Goal: Task Accomplishment & Management: Use online tool/utility

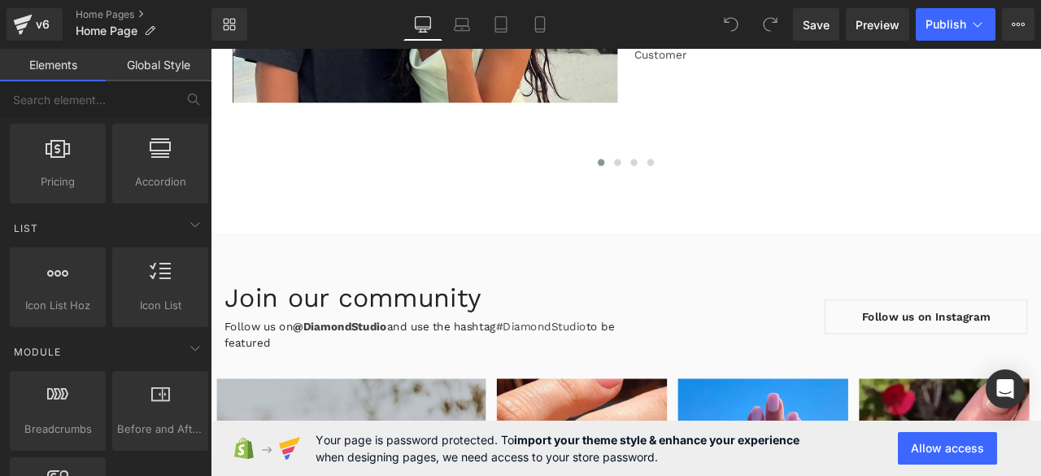
scroll to position [6171, 0]
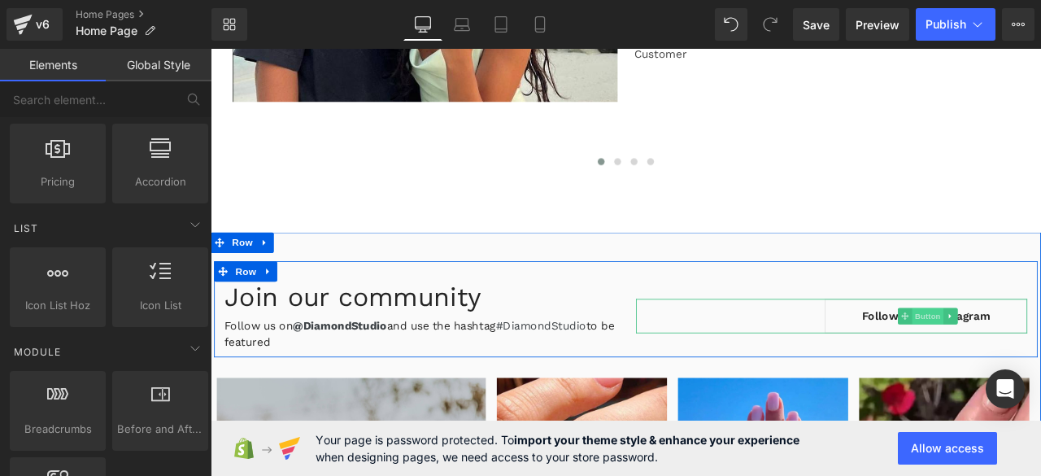
click at [1040, 368] on span "Button" at bounding box center [1059, 365] width 37 height 20
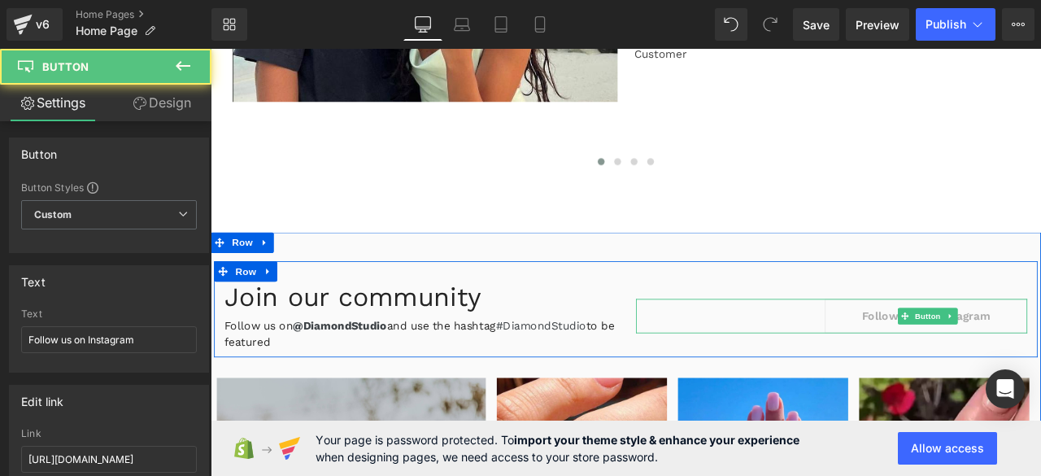
click at [958, 366] on link "Follow us on Instagram" at bounding box center [1058, 365] width 240 height 41
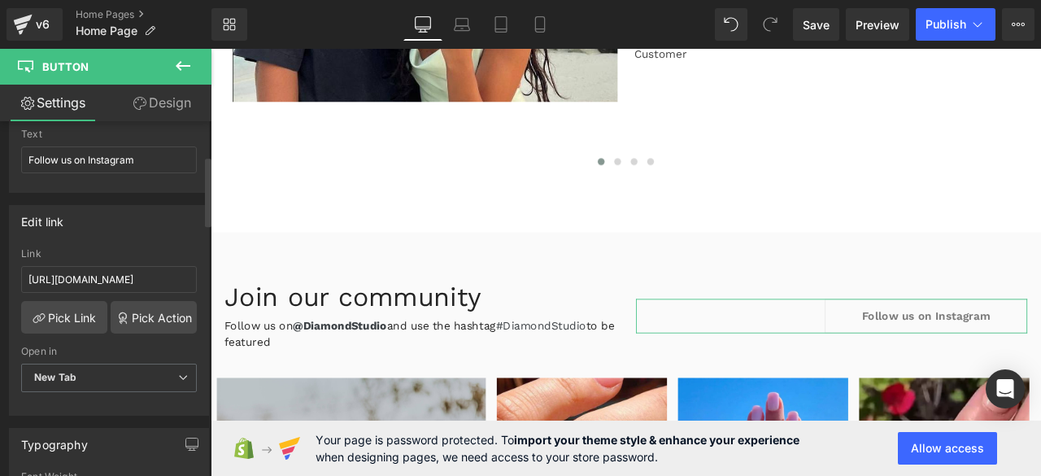
scroll to position [185, 0]
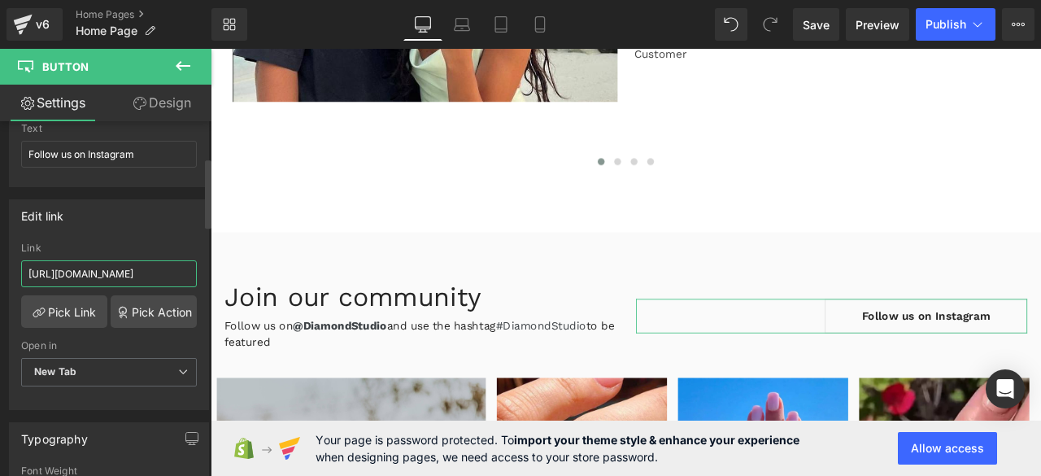
click at [132, 271] on input "[URL][DOMAIN_NAME]" at bounding box center [109, 273] width 176 height 27
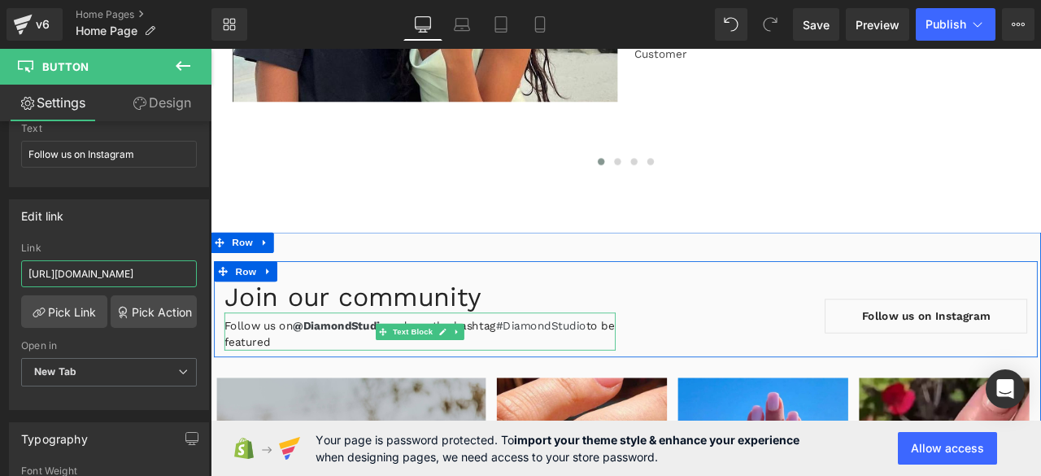
paste input "_jewelry/"
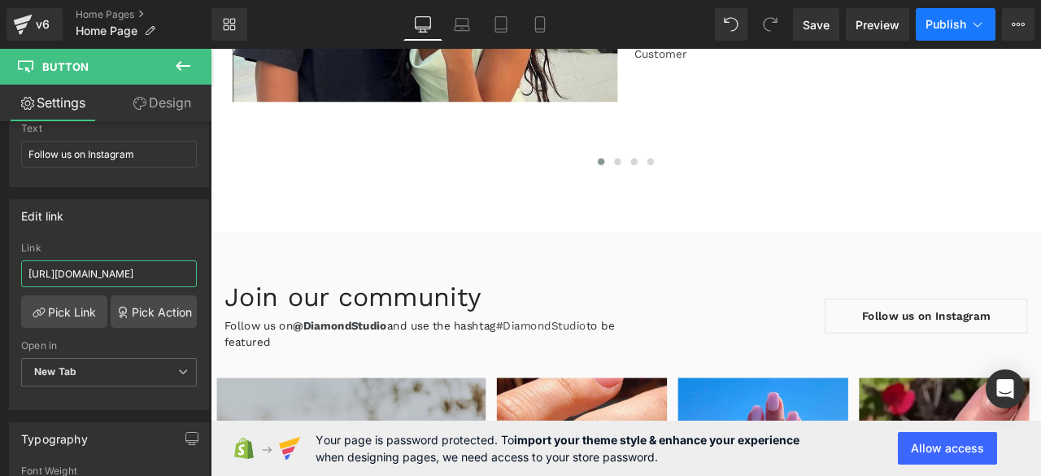
type input "[URL][DOMAIN_NAME]"
click at [946, 33] on button "Publish" at bounding box center [955, 24] width 80 height 33
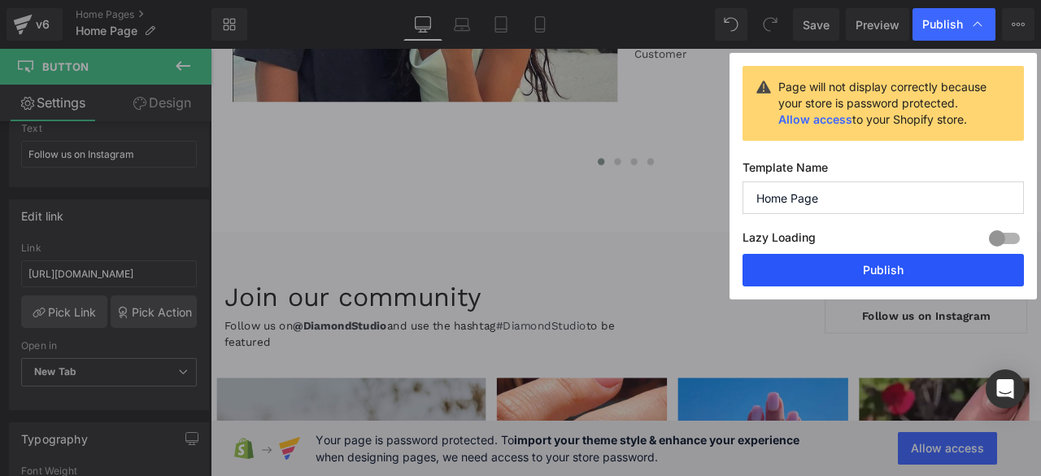
click at [878, 263] on button "Publish" at bounding box center [882, 270] width 281 height 33
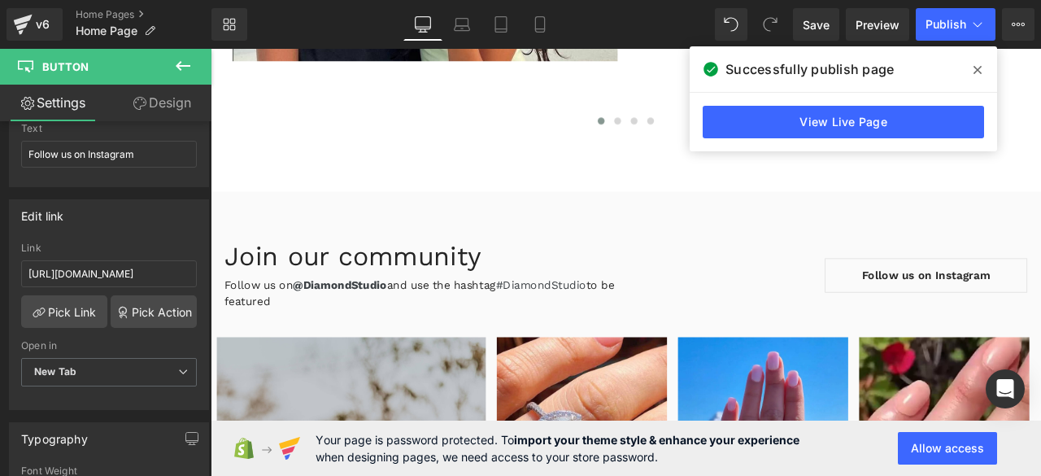
scroll to position [6219, 0]
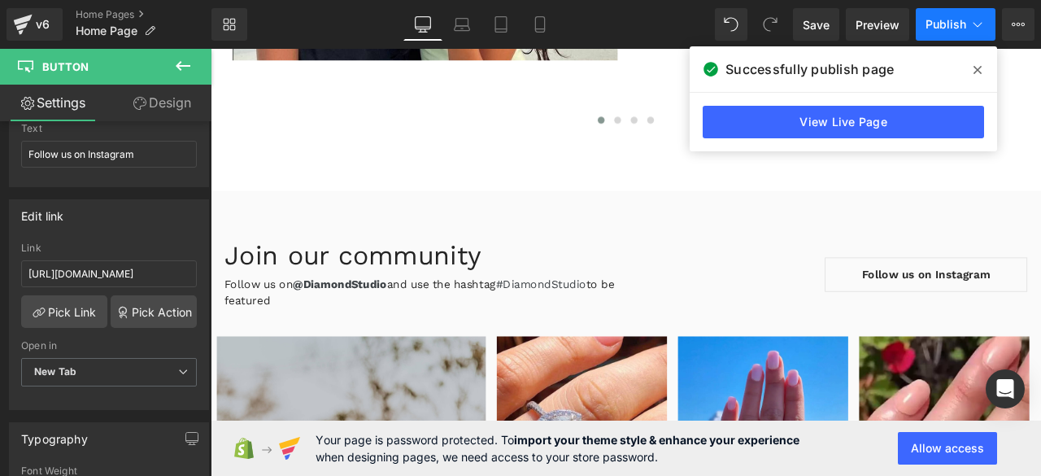
click at [928, 11] on button "Publish" at bounding box center [955, 24] width 80 height 33
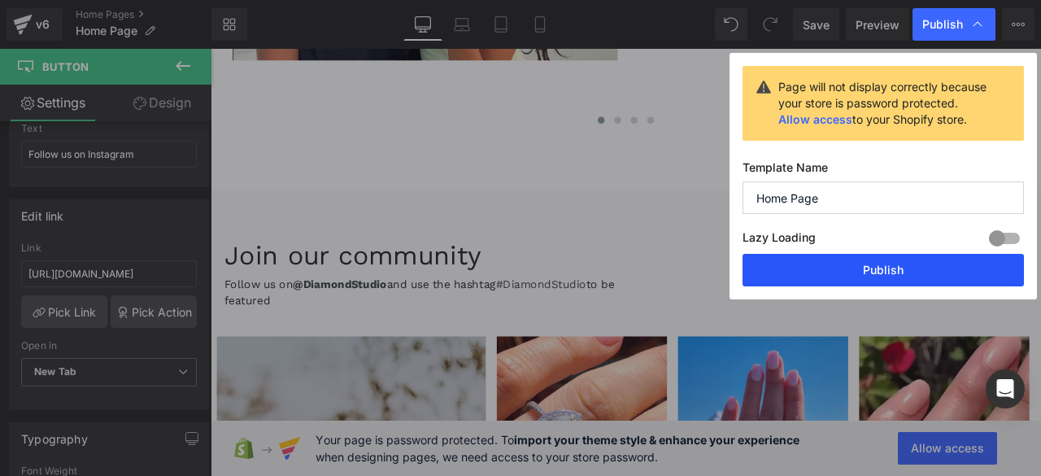
click at [871, 265] on button "Publish" at bounding box center [882, 270] width 281 height 33
